Goal: Information Seeking & Learning: Learn about a topic

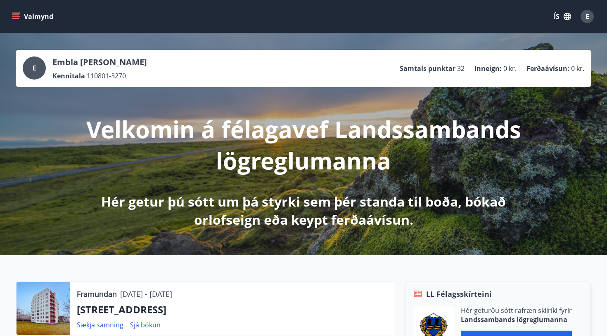
click at [14, 15] on icon "menu" at bounding box center [15, 14] width 7 height 1
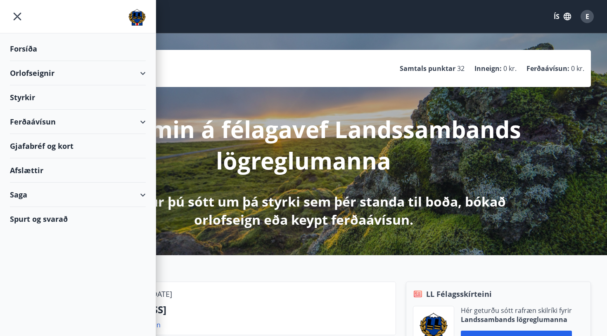
click at [51, 122] on div "Ferðaávísun" at bounding box center [78, 122] width 136 height 24
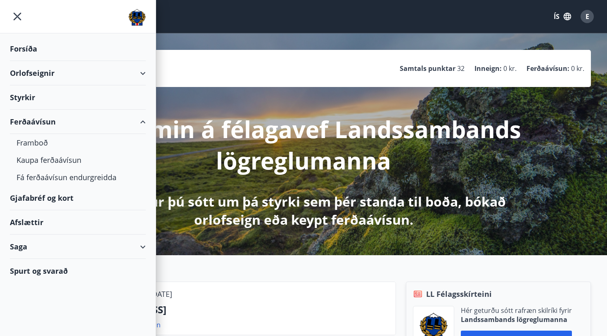
click at [29, 61] on div "Styrkir" at bounding box center [78, 49] width 136 height 24
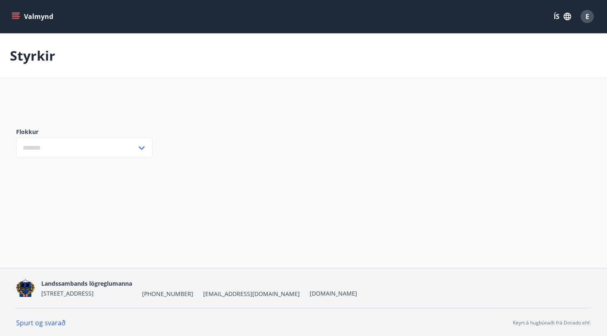
type input "***"
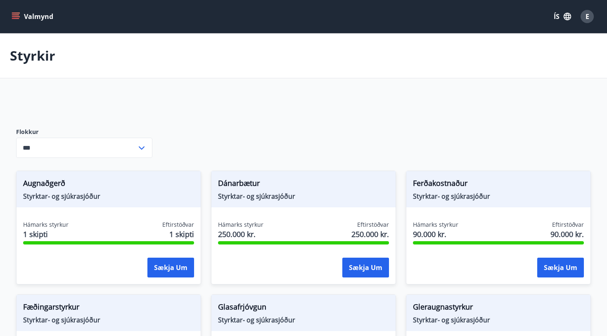
click at [19, 13] on icon "menu" at bounding box center [16, 13] width 9 height 1
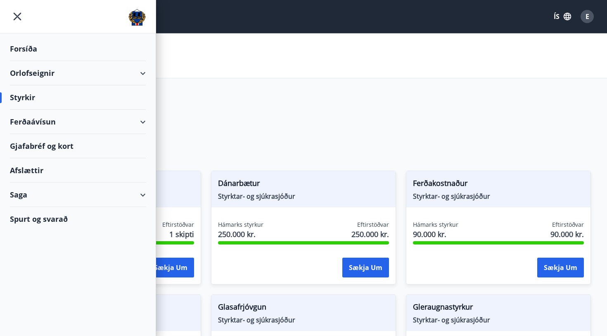
click at [39, 149] on div "Gjafabréf og kort" at bounding box center [78, 146] width 136 height 24
